Goal: Communication & Community: Answer question/provide support

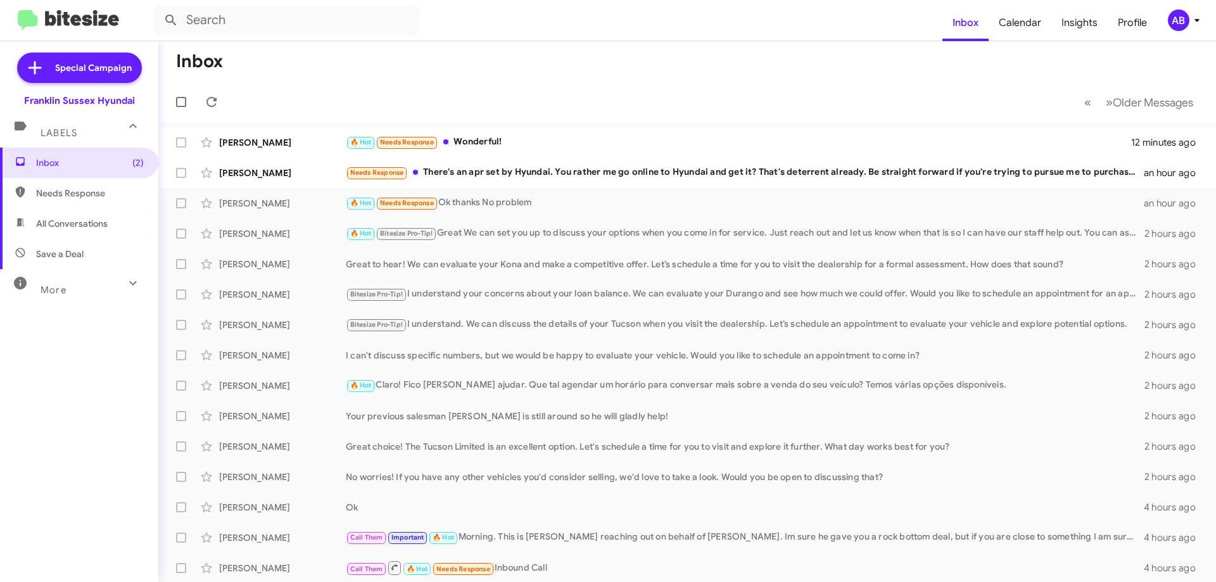
click at [554, 134] on div "Sung Yang 🔥 Hot Needs Response Wonderful! 12 minutes ago" at bounding box center [687, 142] width 1038 height 25
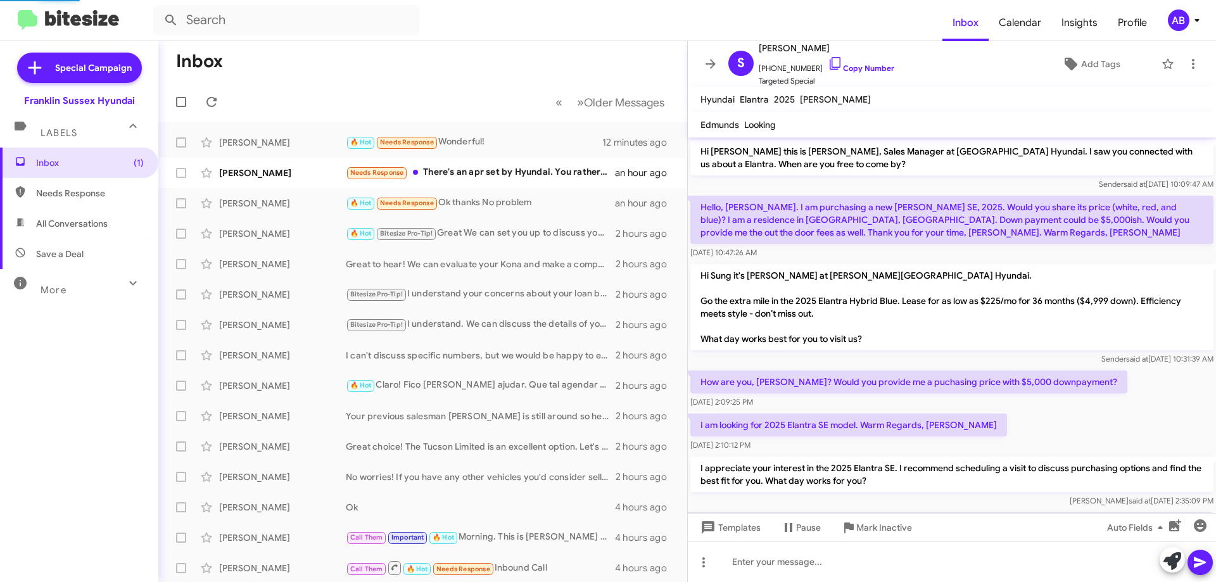
scroll to position [643, 0]
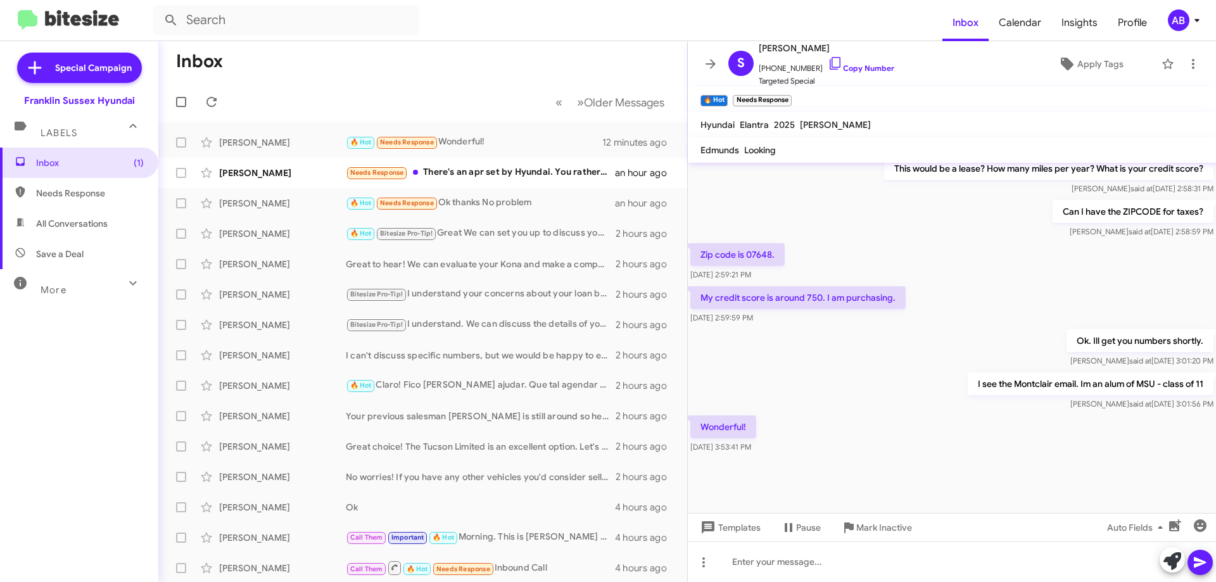
click at [703, 67] on icon at bounding box center [710, 63] width 15 height 15
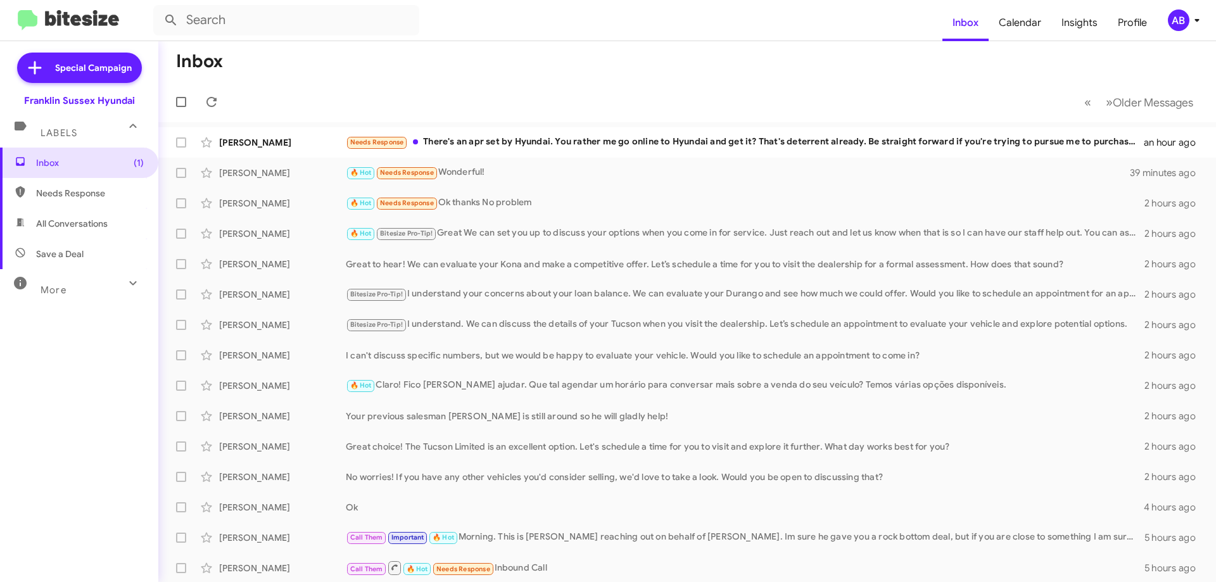
click at [265, 147] on div "[PERSON_NAME]" at bounding box center [282, 142] width 127 height 13
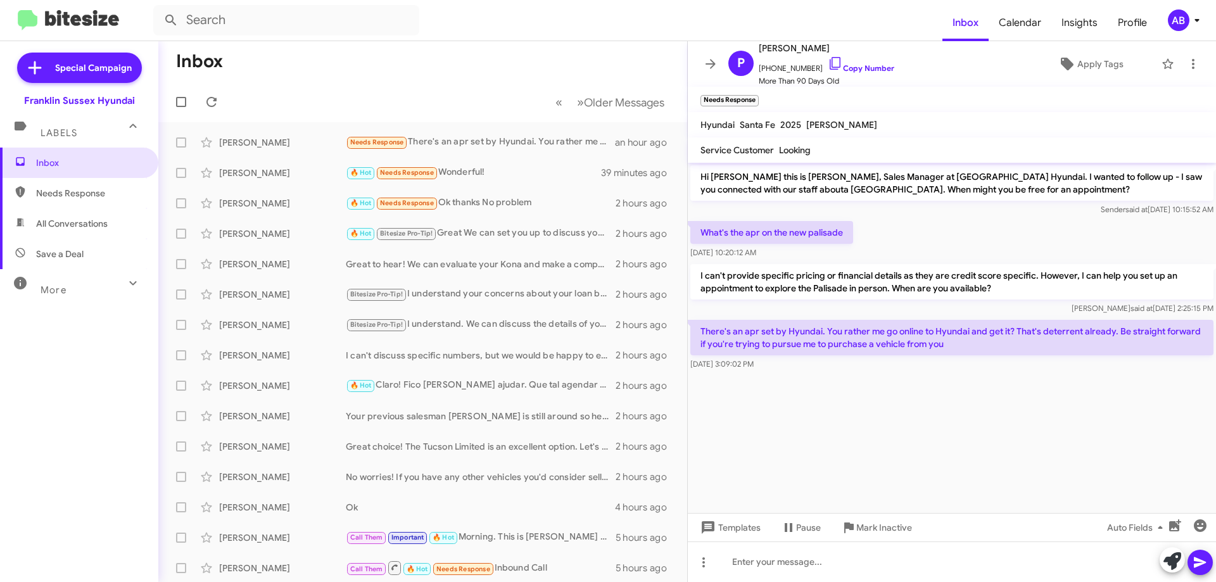
click at [707, 63] on icon at bounding box center [711, 64] width 10 height 10
